Goal: Contribute content

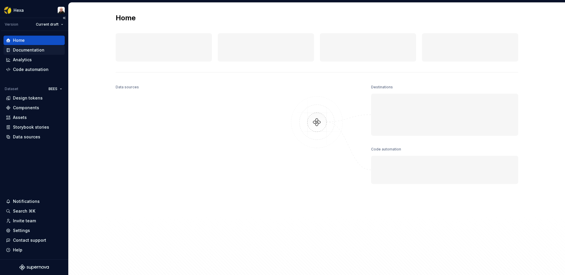
click at [19, 49] on div "Documentation" at bounding box center [28, 50] width 31 height 6
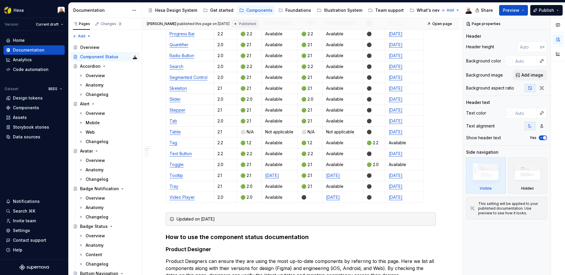
scroll to position [484, 0]
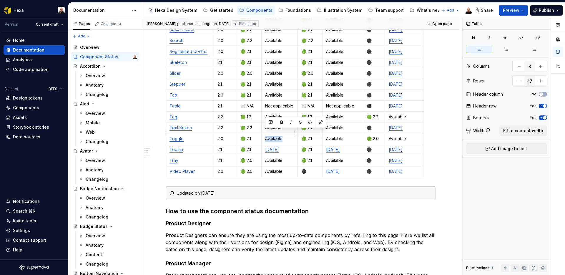
drag, startPoint x: 287, startPoint y: 133, endPoint x: 264, endPoint y: 133, distance: 22.9
click at [264, 133] on td "Available" at bounding box center [279, 138] width 36 height 11
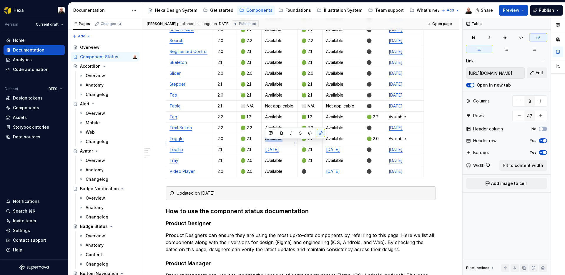
drag, startPoint x: 291, startPoint y: 144, endPoint x: 265, endPoint y: 144, distance: 25.9
click at [265, 146] on p "[DATE]" at bounding box center [279, 149] width 29 height 6
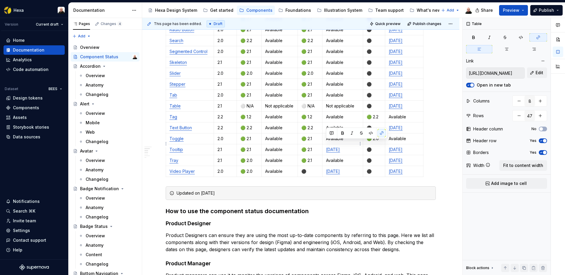
drag, startPoint x: 354, startPoint y: 144, endPoint x: 325, endPoint y: 144, distance: 28.5
click at [325, 144] on td "[DATE]" at bounding box center [342, 149] width 41 height 11
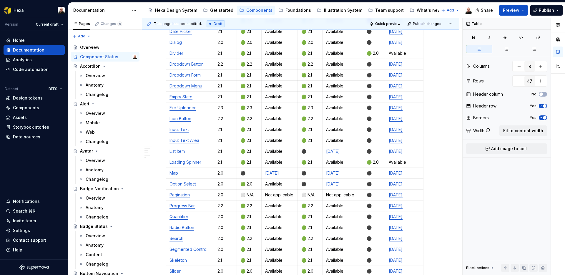
scroll to position [271, 0]
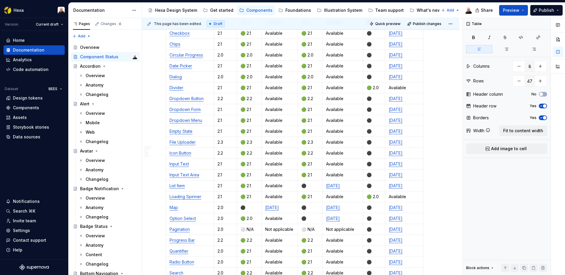
type textarea "*"
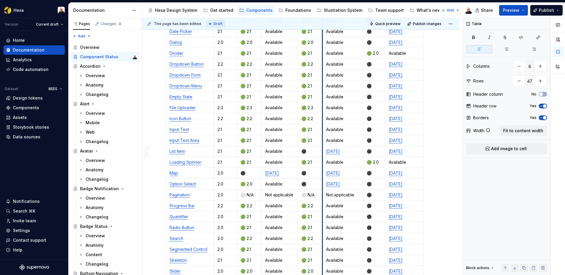
scroll to position [290, 0]
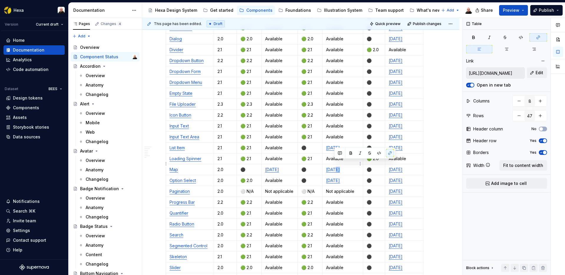
drag, startPoint x: 338, startPoint y: 164, endPoint x: 335, endPoint y: 164, distance: 3.2
click at [335, 167] on link "[DATE]" at bounding box center [333, 169] width 14 height 5
click at [336, 167] on link "[DATE]" at bounding box center [333, 169] width 14 height 5
click at [337, 167] on link "[DATE]" at bounding box center [333, 169] width 14 height 5
type input "[URL][DOMAIN_NAME]"
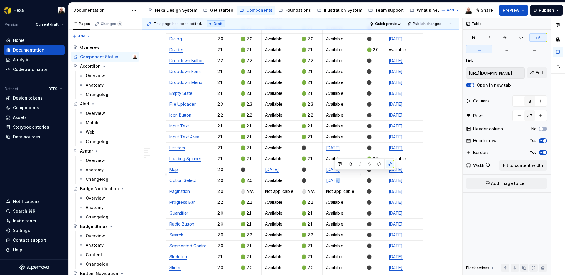
click at [338, 178] on link "[DATE]" at bounding box center [333, 180] width 14 height 5
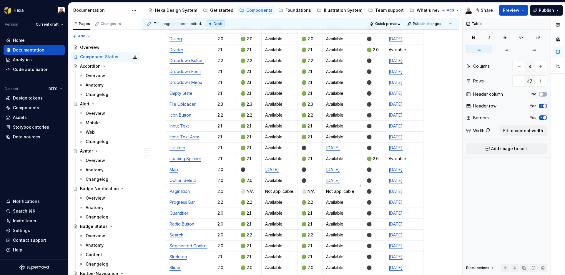
click at [329, 188] on p "Not applicable" at bounding box center [342, 191] width 33 height 6
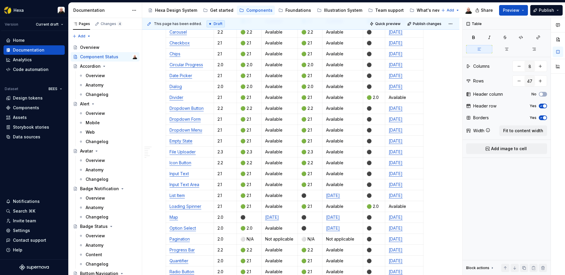
scroll to position [228, 0]
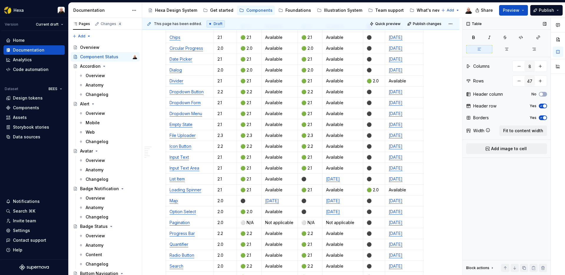
type textarea "*"
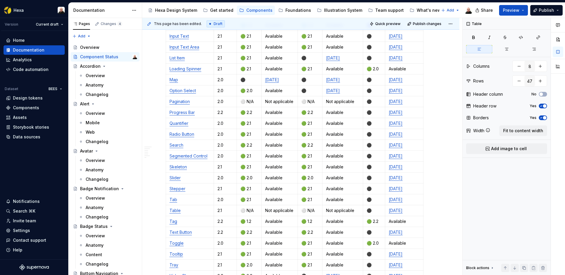
scroll to position [384, 0]
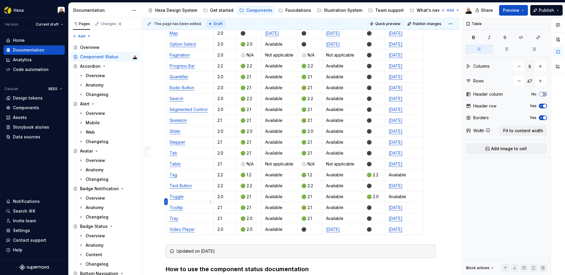
click at [166, 202] on html "Hexa Version Current draft Home Documentation Analytics Code automation Dataset…" at bounding box center [282, 137] width 565 height 275
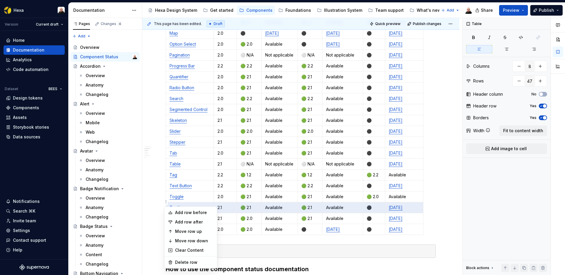
click at [440, 201] on html "Hexa Version Current draft Home Documentation Analytics Code automation Dataset…" at bounding box center [282, 137] width 565 height 275
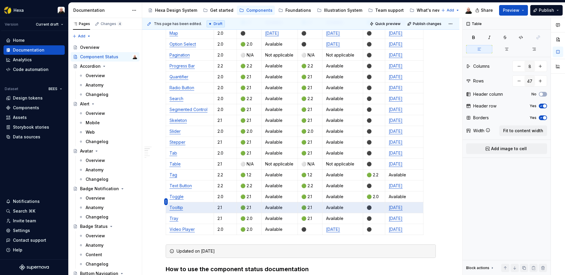
click at [166, 203] on html "Hexa Version Current draft Home Documentation Analytics Code automation Dataset…" at bounding box center [282, 137] width 565 height 275
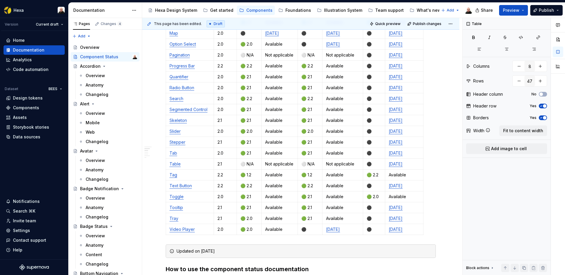
click at [202, 226] on td "Video Player" at bounding box center [190, 229] width 48 height 11
click at [164, 224] on html "Hexa Version Current draft Home Documentation Analytics Code automation Dataset…" at bounding box center [282, 137] width 565 height 275
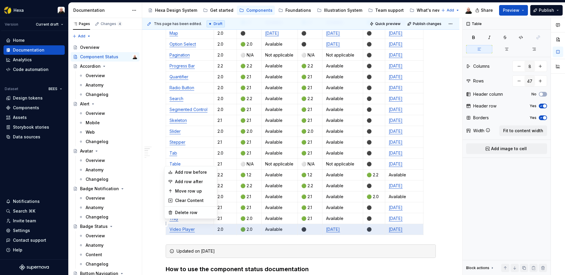
click at [234, 216] on html "Hexa Version Current draft Home Documentation Analytics Code automation Dataset…" at bounding box center [282, 137] width 565 height 275
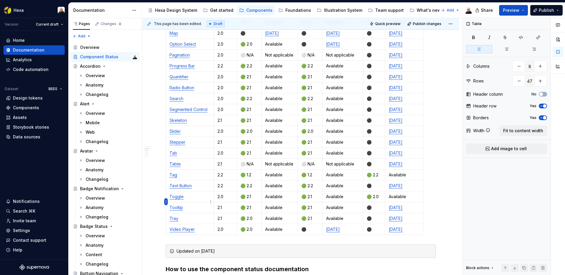
click at [166, 201] on html "Hexa Version Current draft Home Documentation Analytics Code automation Dataset…" at bounding box center [282, 137] width 565 height 275
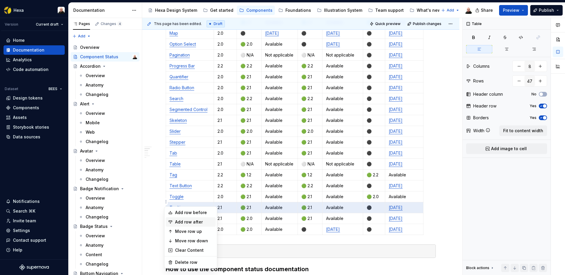
click at [191, 224] on div "Add row after" at bounding box center [194, 222] width 38 height 6
type input "48"
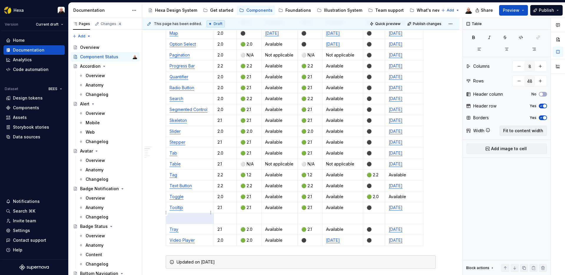
drag, startPoint x: 185, startPoint y: 215, endPoint x: 194, endPoint y: 216, distance: 9.5
click at [185, 215] on p "To enrich screen reader interactions, please activate Accessibility in Grammarl…" at bounding box center [189, 218] width 41 height 6
drag, startPoint x: 201, startPoint y: 212, endPoint x: 170, endPoint y: 213, distance: 30.9
click at [170, 215] on p "Top Navigation" at bounding box center [189, 218] width 41 height 6
click at [226, 199] on button "button" at bounding box center [225, 202] width 8 height 8
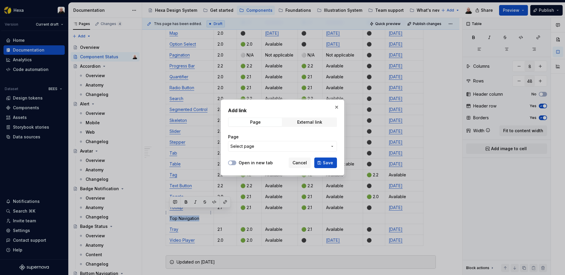
click at [250, 148] on span "Select page" at bounding box center [242, 146] width 24 height 6
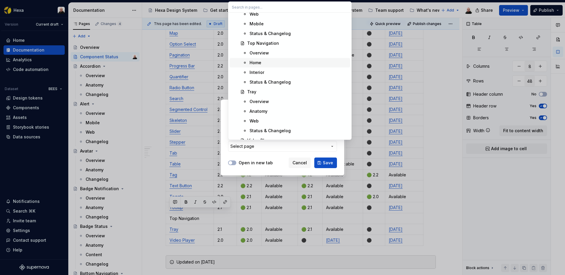
scroll to position [2407, 0]
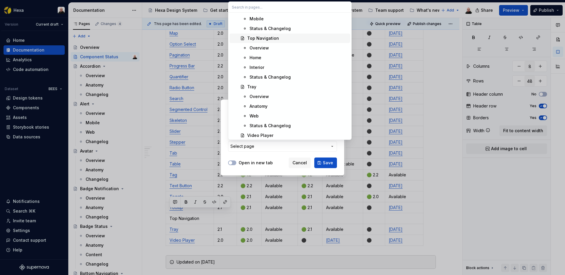
click at [266, 35] on div "Top Navigation" at bounding box center [263, 38] width 32 height 6
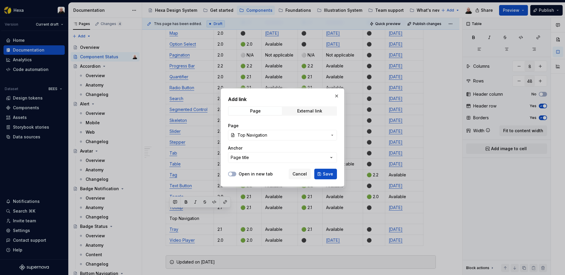
click at [329, 173] on span "Save" at bounding box center [328, 174] width 10 height 6
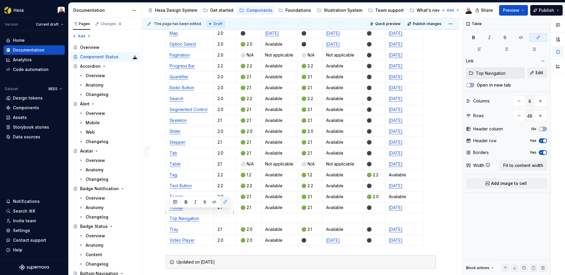
click at [226, 215] on p "To enrich screen reader interactions, please activate Accessibility in Grammarl…" at bounding box center [225, 218] width 16 height 6
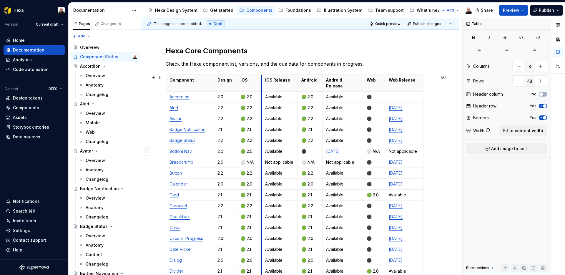
scroll to position [36, 0]
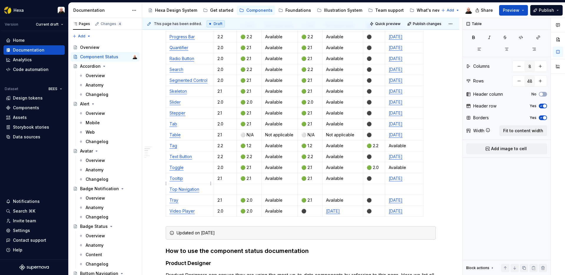
click at [204, 186] on p "Top Navigation" at bounding box center [189, 189] width 41 height 6
click at [227, 186] on p "To enrich screen reader interactions, please activate Accessibility in Grammarl…" at bounding box center [225, 189] width 16 height 6
click at [251, 186] on p "To enrich screen reader interactions, please activate Accessibility in Grammarl…" at bounding box center [248, 189] width 17 height 6
drag, startPoint x: 316, startPoint y: 129, endPoint x: 303, endPoint y: 129, distance: 13.5
click at [303, 132] on p "⚪️ N/A" at bounding box center [309, 135] width 17 height 6
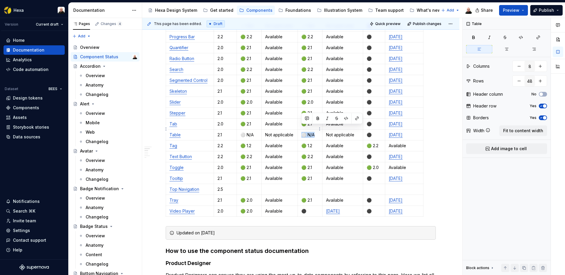
copy p "⚪️ N/A"
click at [372, 186] on p "To enrich screen reader interactions, please activate Accessibility in Grammarl…" at bounding box center [373, 189] width 15 height 6
drag, startPoint x: 354, startPoint y: 129, endPoint x: 325, endPoint y: 129, distance: 29.7
click at [325, 129] on td "Not applicable" at bounding box center [342, 134] width 41 height 11
copy p "Not applicable"
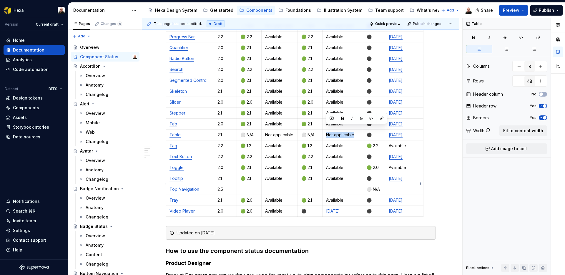
click at [399, 186] on p "To enrich screen reader interactions, please activate Accessibility in Grammarl…" at bounding box center [404, 189] width 31 height 6
click at [445, 179] on div "Hexa Core Components Check the Hexa component list, versions, and the due date …" at bounding box center [300, 89] width 317 height 886
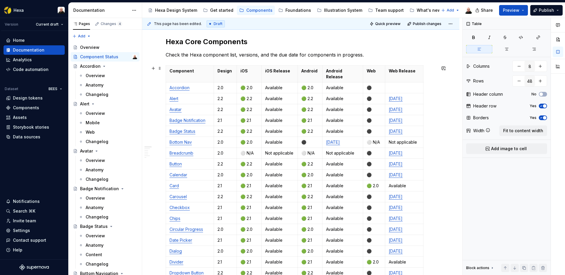
scroll to position [110, 0]
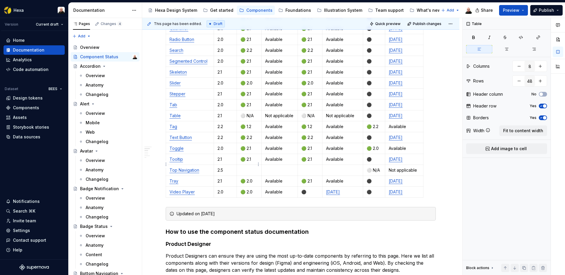
click at [247, 167] on p "To enrich screen reader interactions, please activate Accessibility in Grammarl…" at bounding box center [248, 170] width 17 height 6
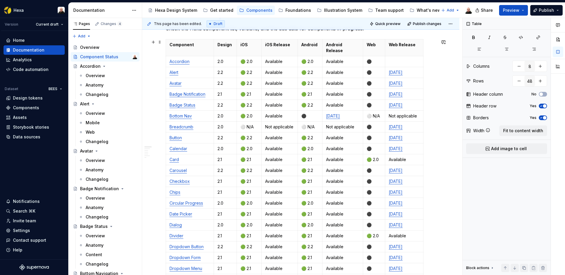
scroll to position [91, 0]
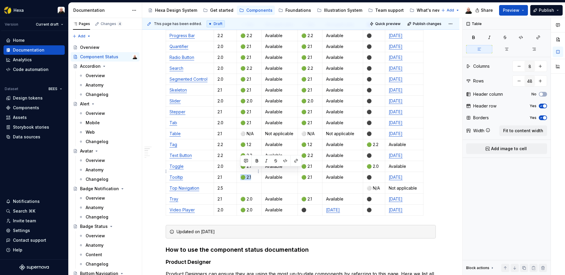
drag, startPoint x: 254, startPoint y: 171, endPoint x: 241, endPoint y: 171, distance: 12.4
click at [241, 174] on p "🟢 2.1" at bounding box center [248, 177] width 17 height 6
copy p "🟢 2.1"
click at [246, 185] on p "To enrich screen reader interactions, please activate Accessibility in Grammarl…" at bounding box center [248, 188] width 17 height 6
click at [241, 185] on p "🟢 2.1" at bounding box center [248, 188] width 17 height 6
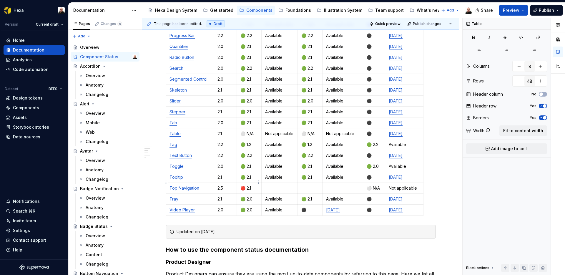
click at [252, 185] on p "🔴 2.1" at bounding box center [248, 188] width 17 height 6
drag, startPoint x: 253, startPoint y: 182, endPoint x: 247, endPoint y: 183, distance: 5.3
click at [247, 185] on p "🔴 2.1" at bounding box center [248, 188] width 17 height 6
copy p "🔴 1.0"
click at [310, 185] on p "To enrich screen reader interactions, please activate Accessibility in Grammarl…" at bounding box center [309, 188] width 17 height 6
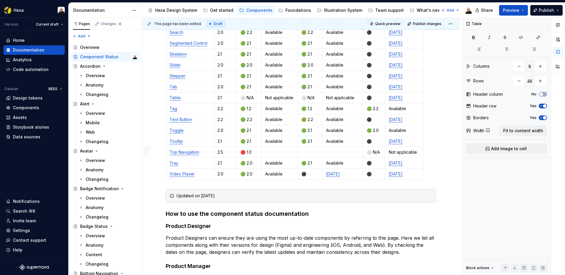
scroll to position [492, 0]
drag, startPoint x: 254, startPoint y: 145, endPoint x: 242, endPoint y: 146, distance: 12.1
click at [242, 149] on p "🔴 1.0" at bounding box center [248, 152] width 17 height 6
copy p "🔴 1.0"
click at [303, 149] on p "To enrich screen reader interactions, please activate Accessibility in Grammarl…" at bounding box center [309, 152] width 17 height 6
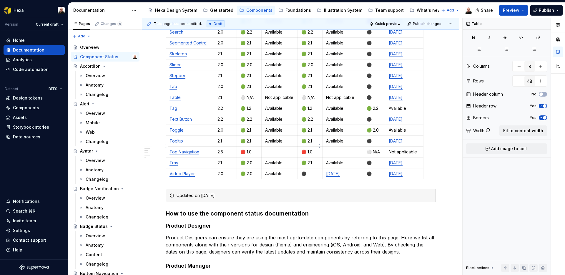
click at [309, 149] on p "🔴 1.0" at bounding box center [309, 152] width 17 height 6
click at [274, 149] on p "To enrich screen reader interactions, please activate Accessibility in Grammarl…" at bounding box center [279, 152] width 29 height 6
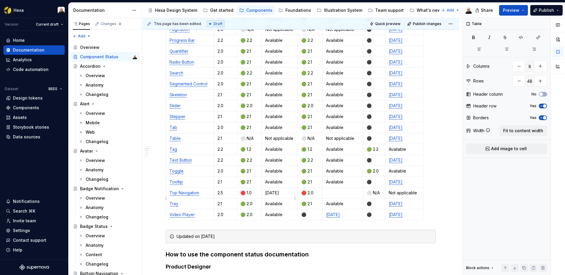
scroll to position [451, 0]
drag, startPoint x: 291, startPoint y: 188, endPoint x: 266, endPoint y: 188, distance: 25.3
click at [266, 190] on p "[DATE]" at bounding box center [279, 193] width 29 height 6
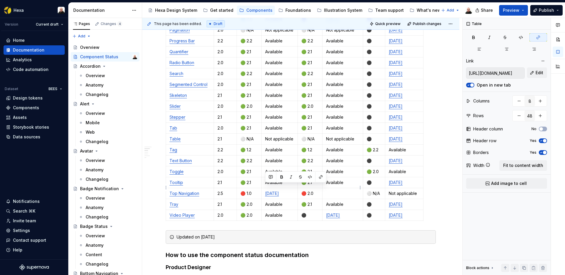
click at [351, 190] on p "To enrich screen reader interactions, please activate Accessibility in Grammarl…" at bounding box center [342, 193] width 33 height 6
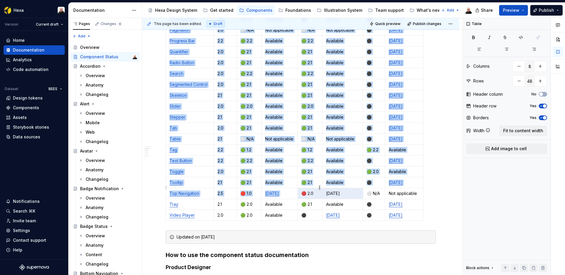
click at [319, 188] on body "Hexa Version Current draft Home Documentation Analytics Code automation Dataset…" at bounding box center [282, 137] width 565 height 275
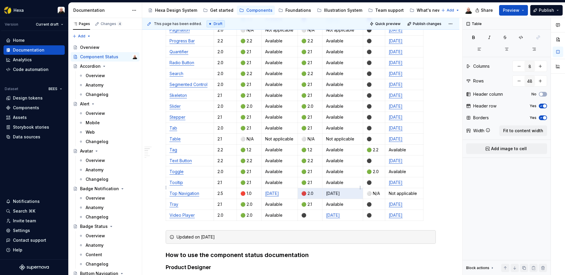
click at [349, 190] on p "[DATE]" at bounding box center [342, 193] width 33 height 6
drag, startPoint x: 355, startPoint y: 187, endPoint x: 335, endPoint y: 190, distance: 20.1
click at [326, 190] on p "[DATE]" at bounding box center [342, 193] width 33 height 6
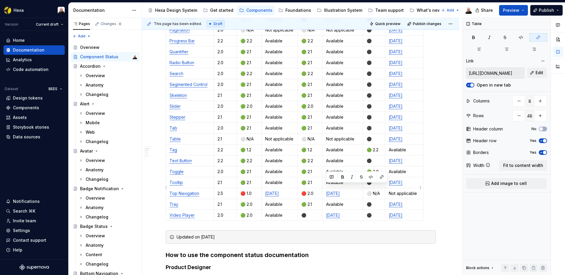
click at [401, 190] on p "Not applicable" at bounding box center [404, 193] width 31 height 6
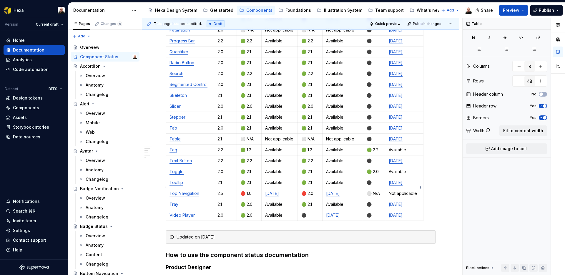
scroll to position [395, 0]
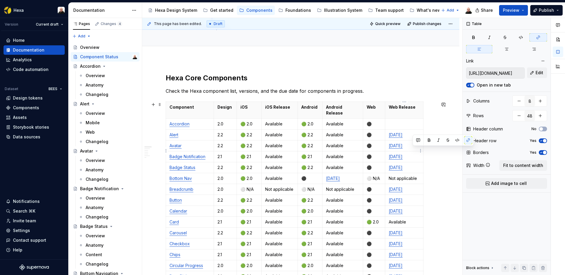
click at [415, 154] on p "[DATE]" at bounding box center [404, 157] width 31 height 6
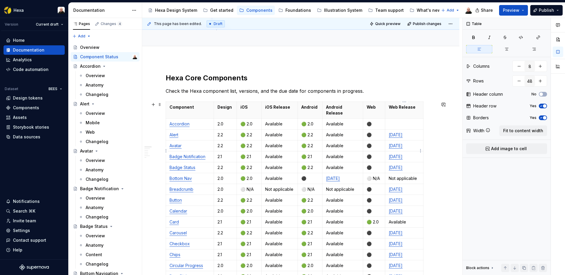
click at [402, 154] on link "[DATE]" at bounding box center [396, 156] width 14 height 5
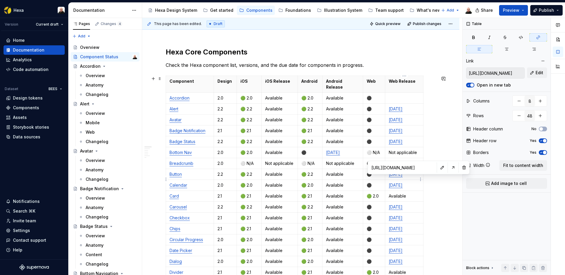
click at [402, 182] on link "[DATE]" at bounding box center [396, 184] width 14 height 5
click at [416, 182] on link "[DATE], 20265" at bounding box center [403, 184] width 29 height 5
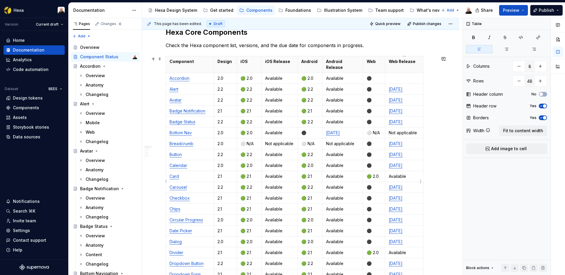
click at [402, 184] on link "[DATE]" at bounding box center [396, 186] width 14 height 5
click at [416, 184] on link "[DATE], 20265" at bounding box center [403, 186] width 29 height 5
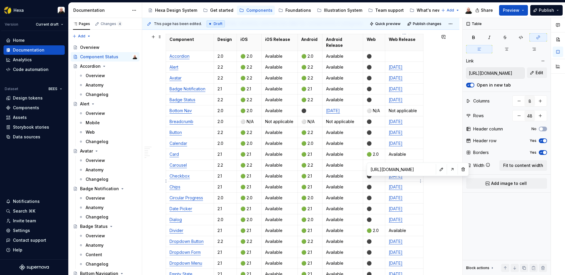
click at [402, 184] on link "[DATE]" at bounding box center [396, 186] width 14 height 5
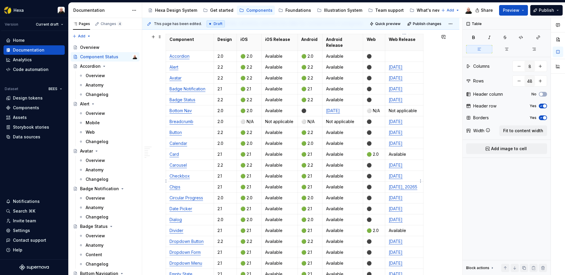
drag, startPoint x: 415, startPoint y: 181, endPoint x: 417, endPoint y: 185, distance: 4.6
click at [415, 184] on link "[DATE], 20265" at bounding box center [403, 186] width 29 height 5
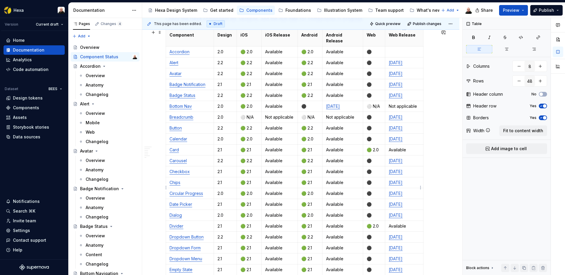
click at [402, 191] on link "[DATE]" at bounding box center [396, 193] width 14 height 5
drag, startPoint x: 415, startPoint y: 188, endPoint x: 418, endPoint y: 191, distance: 4.2
click at [415, 191] on link "[DATE], 20265" at bounding box center [403, 193] width 29 height 5
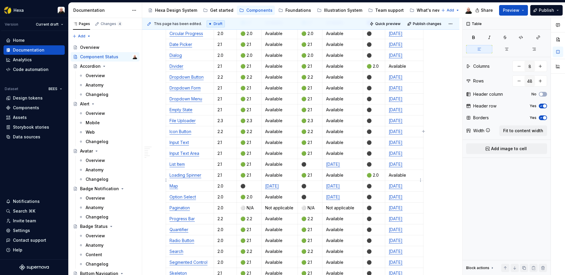
click at [402, 183] on link "[DATE]" at bounding box center [396, 185] width 14 height 5
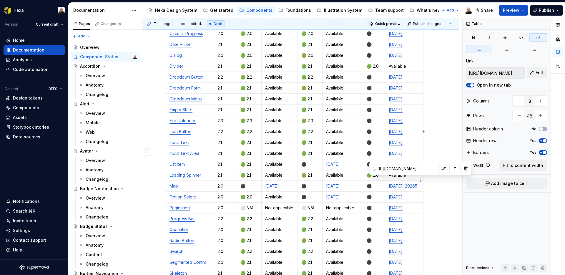
click at [416, 183] on p "[DATE], 20265" at bounding box center [404, 186] width 31 height 6
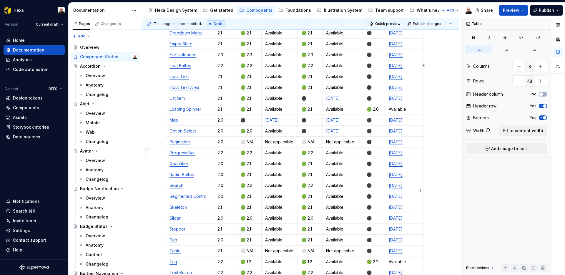
click at [402, 194] on link "[DATE]" at bounding box center [396, 196] width 14 height 5
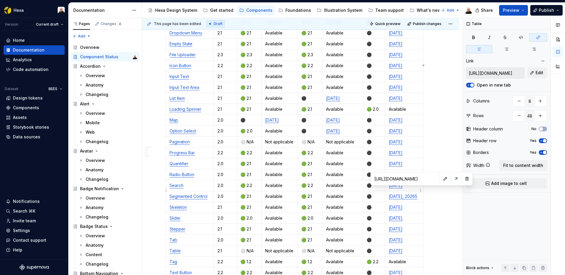
click at [416, 194] on link "[DATE], 20265" at bounding box center [403, 196] width 29 height 5
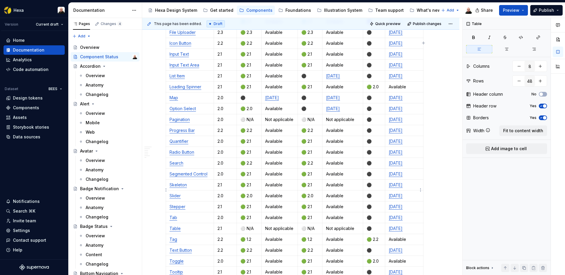
click at [402, 193] on link "[DATE]" at bounding box center [396, 195] width 14 height 5
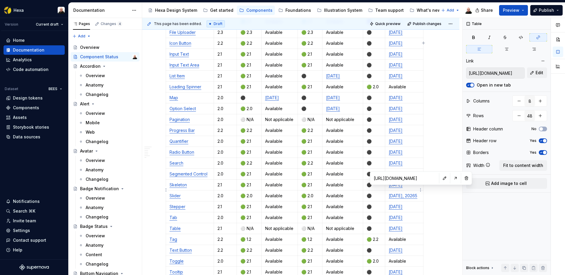
click at [417, 193] on p "[DATE], 20265" at bounding box center [404, 196] width 31 height 6
click at [402, 204] on link "[DATE]" at bounding box center [396, 206] width 14 height 5
click at [415, 204] on link "[DATE], 20265" at bounding box center [403, 206] width 29 height 5
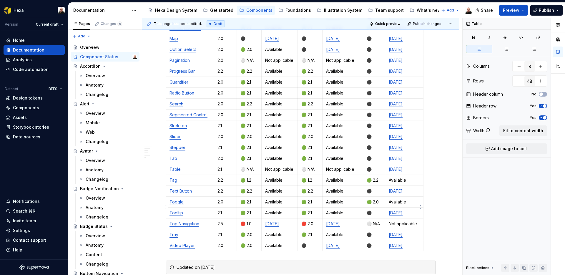
click at [402, 210] on link "[DATE]" at bounding box center [396, 212] width 14 height 5
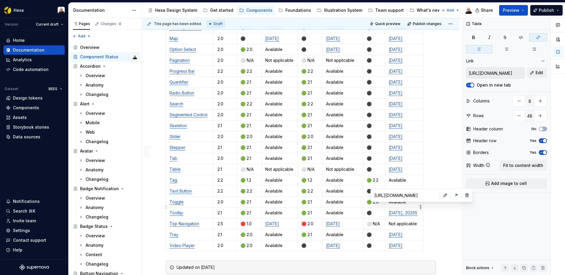
click at [418, 208] on html "Hexa Version Current draft Home Documentation Analytics Code automation Dataset…" at bounding box center [282, 137] width 565 height 275
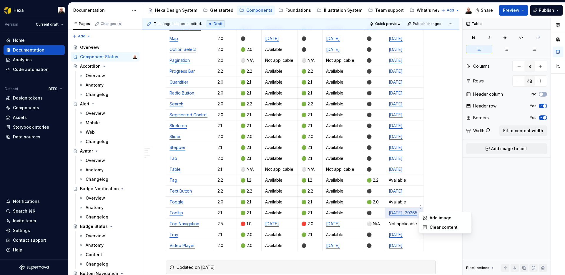
click at [417, 207] on html "Hexa Version Current draft Home Documentation Analytics Code automation Dataset…" at bounding box center [282, 137] width 565 height 275
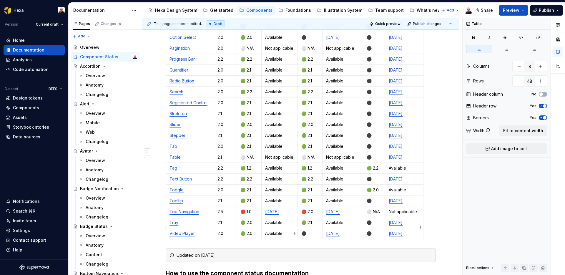
click at [402, 231] on link "[DATE]" at bounding box center [396, 233] width 14 height 5
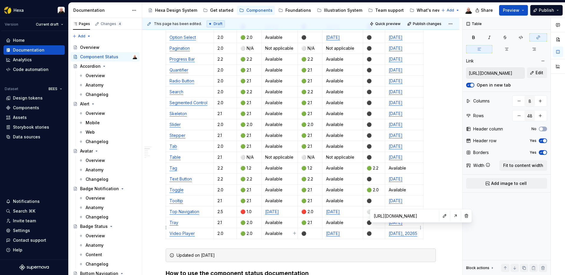
click at [416, 231] on link "[DATE], 20265" at bounding box center [403, 233] width 29 height 5
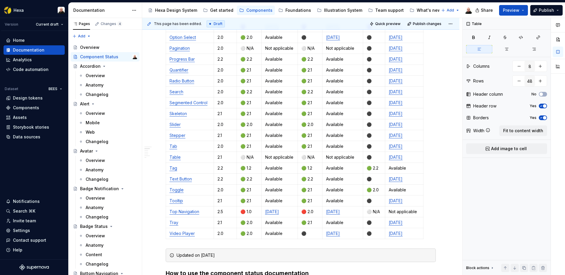
click at [441, 221] on div "This page has been edited. Draft Quick preview Publish changes Component Status…" at bounding box center [302, 146] width 320 height 257
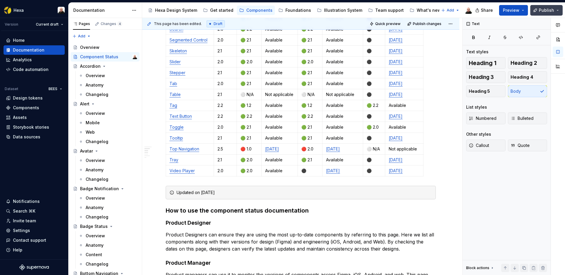
click at [546, 11] on span "Publish" at bounding box center [546, 10] width 15 height 6
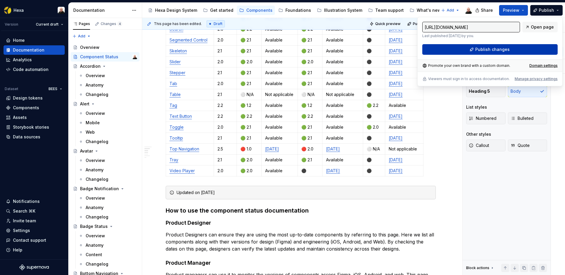
click at [493, 49] on span "Publish changes" at bounding box center [492, 49] width 34 height 6
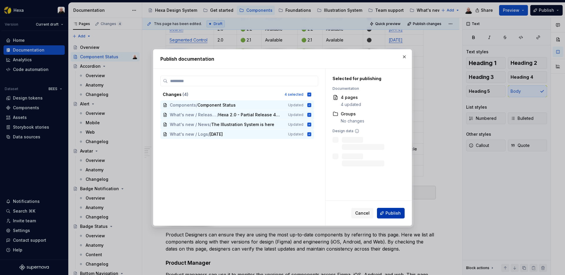
click at [390, 213] on span "Publish" at bounding box center [392, 213] width 15 height 6
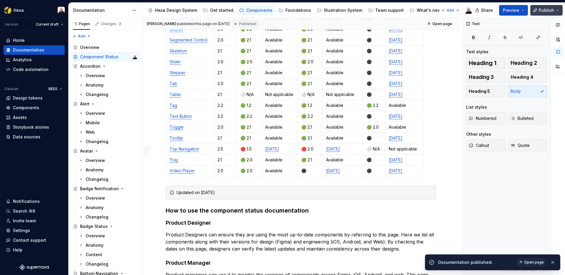
click at [558, 11] on button "Publish" at bounding box center [546, 10] width 32 height 11
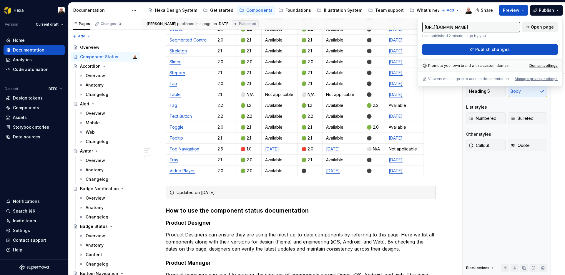
click at [539, 26] on span "Open page" at bounding box center [542, 27] width 23 height 6
type textarea "*"
